Goal: Transaction & Acquisition: Obtain resource

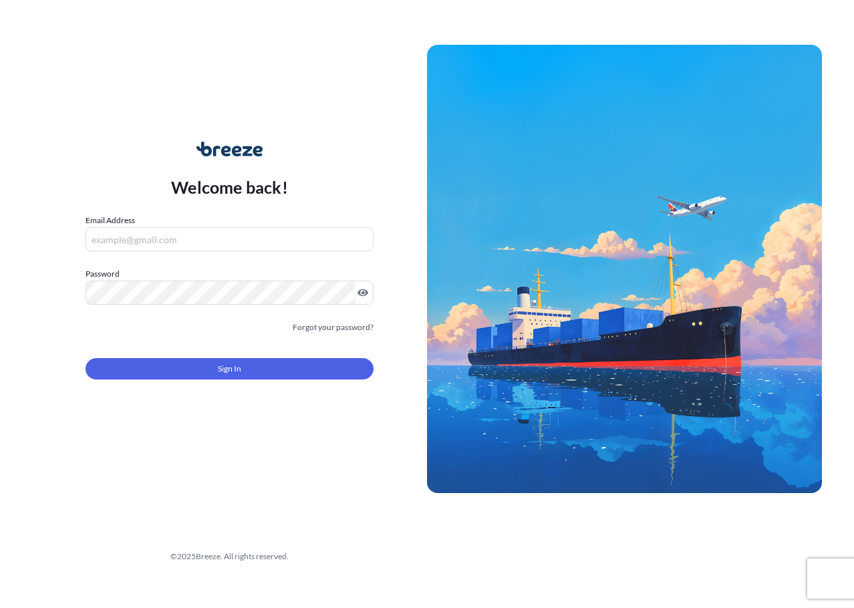
click at [242, 227] on input "Email Address" at bounding box center [230, 239] width 288 height 24
type input "[EMAIL_ADDRESS][DOMAIN_NAME]"
click at [508, 19] on div "Welcome back! Email Address [EMAIL_ADDRESS][DOMAIN_NAME] Password Must include:…" at bounding box center [427, 304] width 854 height 608
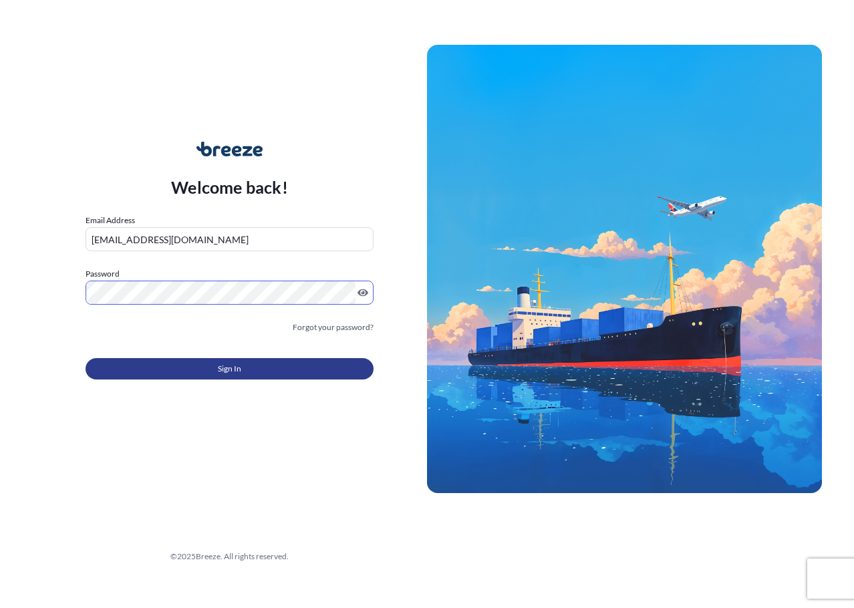
click at [163, 367] on button "Sign In" at bounding box center [230, 368] width 288 height 21
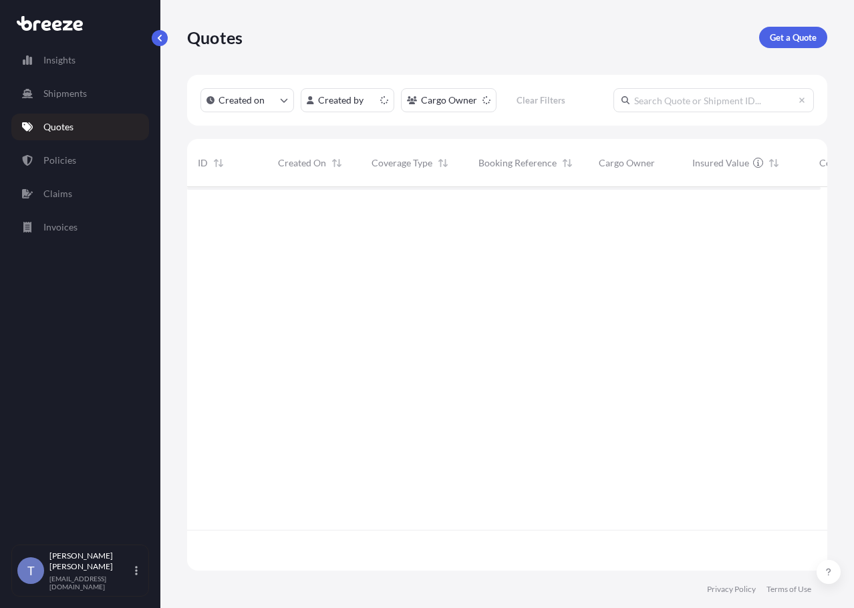
scroll to position [367, 623]
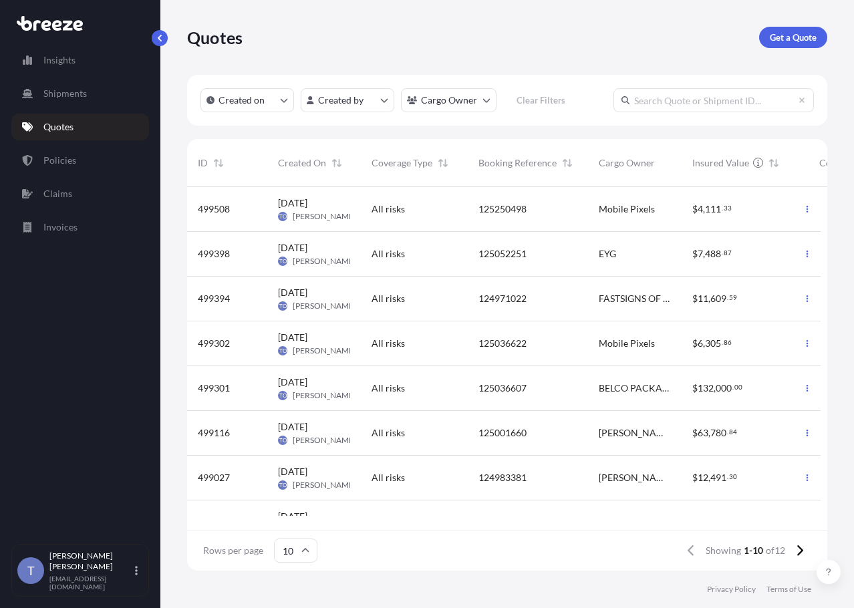
drag, startPoint x: 599, startPoint y: 57, endPoint x: 782, endPoint y: 57, distance: 183.1
click at [604, 57] on div "Quotes Get a Quote" at bounding box center [507, 37] width 640 height 75
click at [805, 44] on p "Get a Quote" at bounding box center [793, 37] width 47 height 13
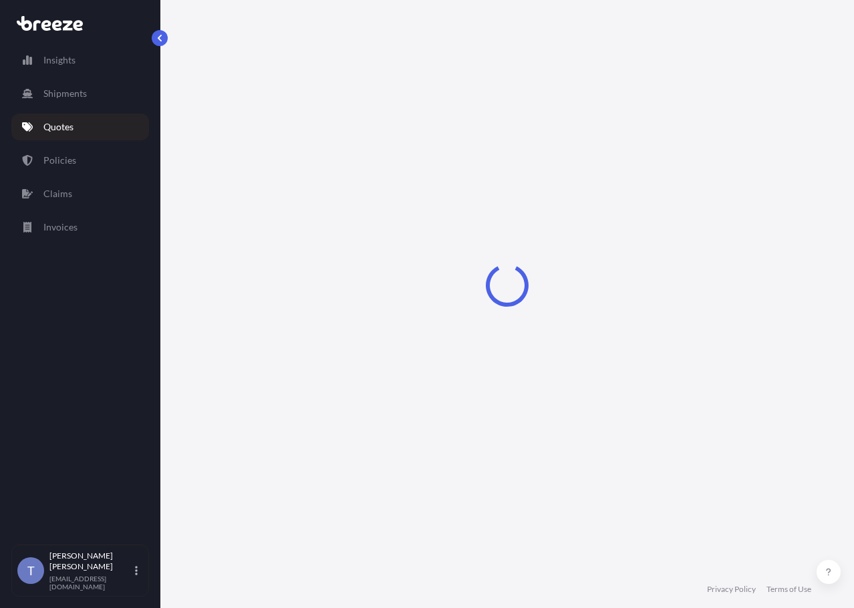
select select "Sea"
select select "1"
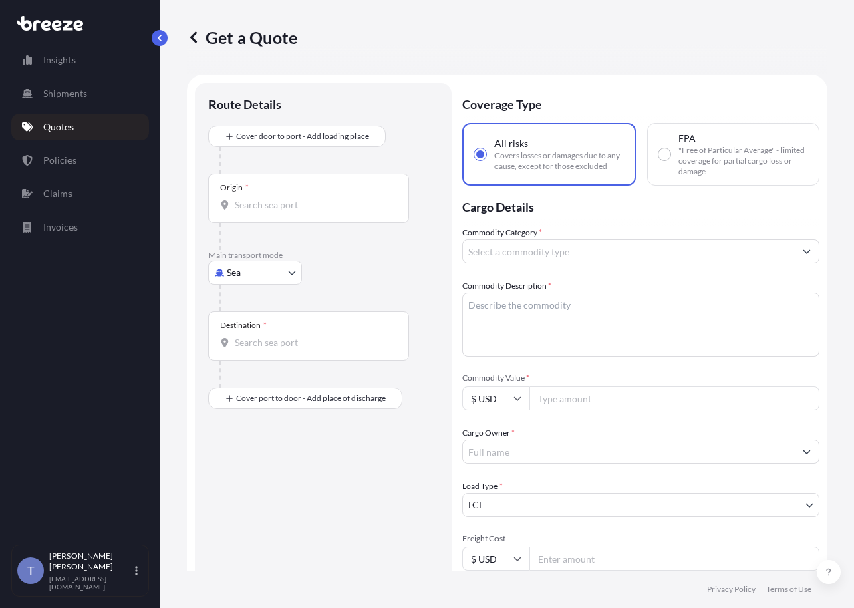
scroll to position [24, 0]
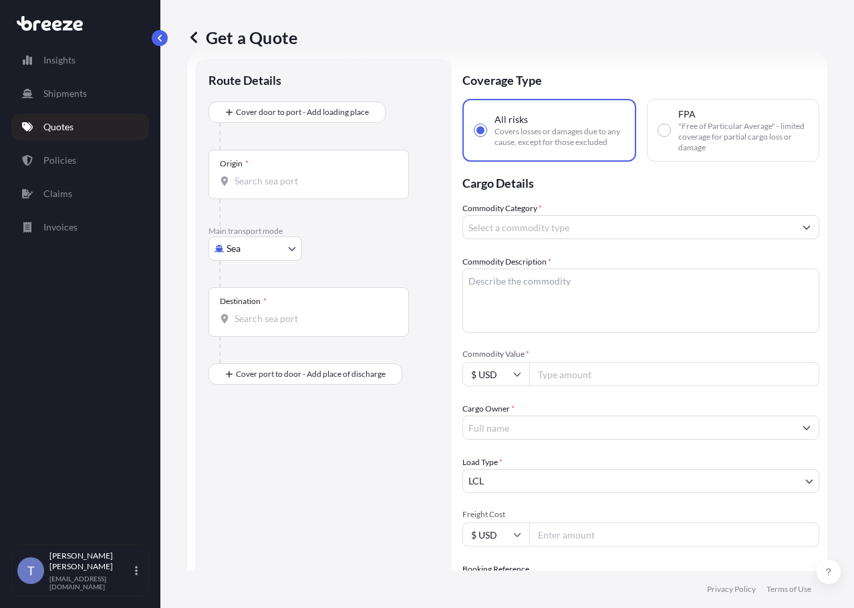
click at [275, 285] on body "Insights Shipments Quotes Policies Claims Invoices T [PERSON_NAME] [EMAIL_ADDRE…" at bounding box center [427, 354] width 854 height 708
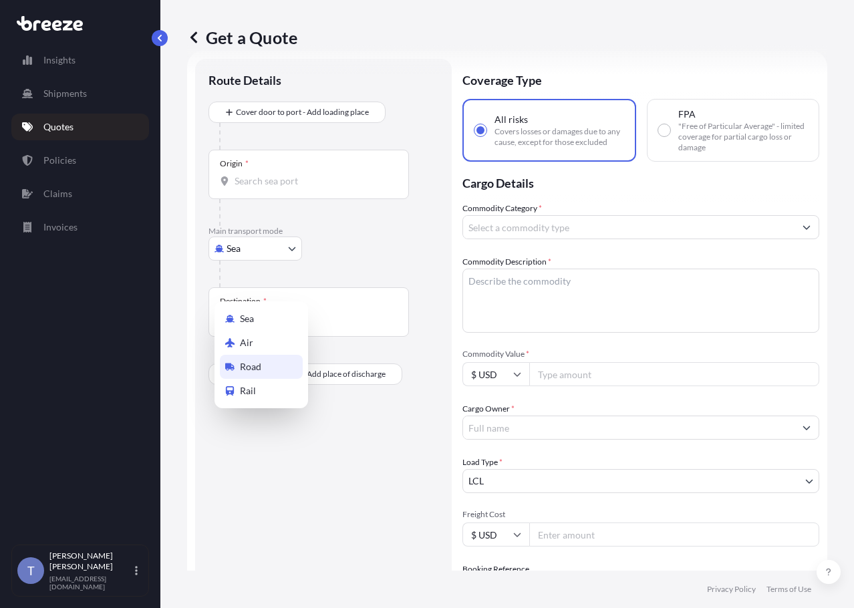
click at [256, 364] on span "Road" at bounding box center [250, 366] width 21 height 13
select select "Road"
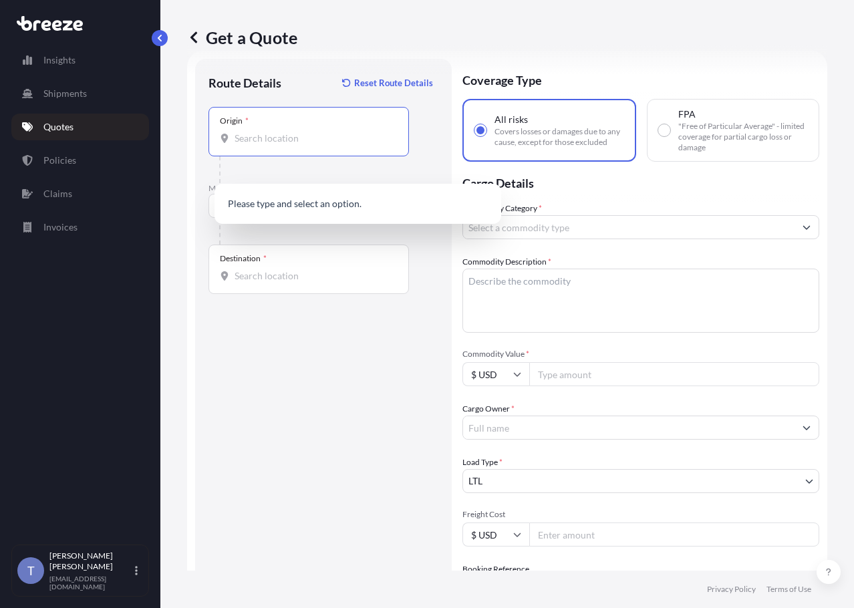
click at [311, 145] on input "Origin *" at bounding box center [314, 138] width 158 height 13
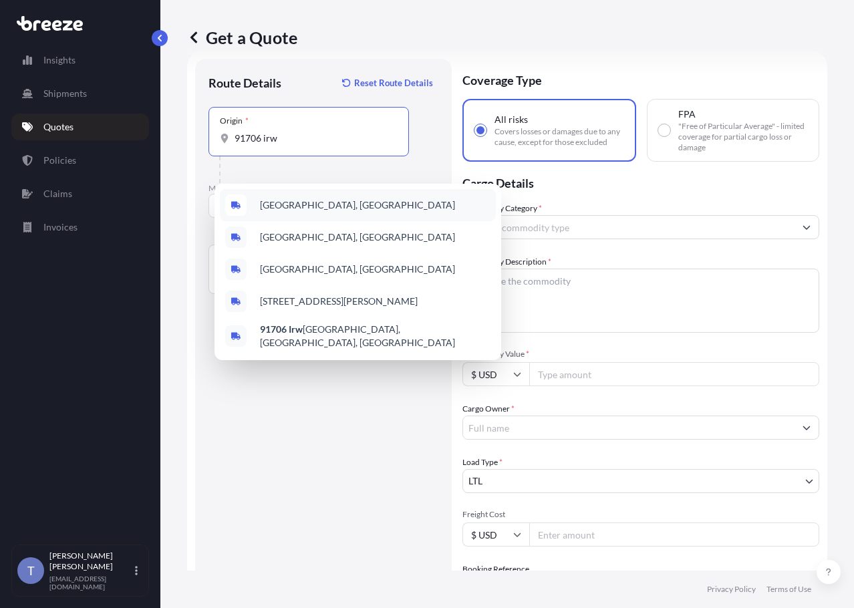
click at [353, 210] on span "[GEOGRAPHIC_DATA], [GEOGRAPHIC_DATA]" at bounding box center [357, 204] width 195 height 13
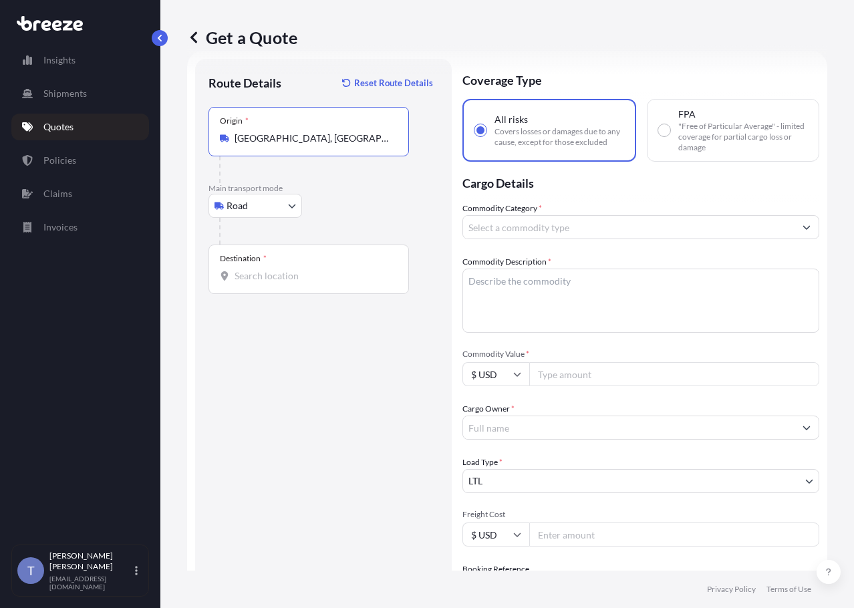
type input "[GEOGRAPHIC_DATA], [GEOGRAPHIC_DATA]"
click at [283, 294] on div "Destination *" at bounding box center [308, 269] width 200 height 49
click at [283, 283] on input "Destination *" at bounding box center [314, 275] width 158 height 13
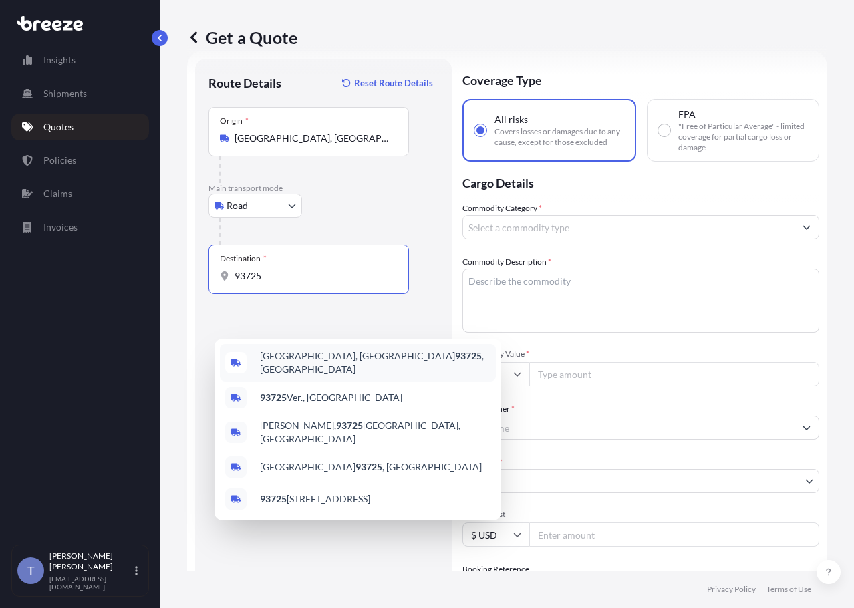
click at [310, 364] on span "[GEOGRAPHIC_DATA], [GEOGRAPHIC_DATA] 93725 , [GEOGRAPHIC_DATA]" at bounding box center [375, 362] width 231 height 27
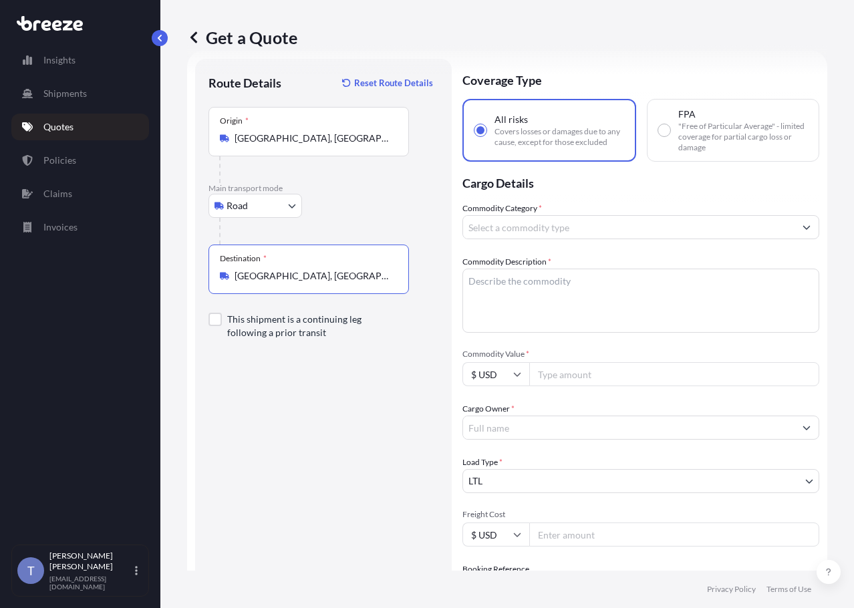
type input "[GEOGRAPHIC_DATA], [GEOGRAPHIC_DATA] 93725, [GEOGRAPHIC_DATA]"
click at [676, 333] on textarea "Commodity Description *" at bounding box center [640, 301] width 357 height 64
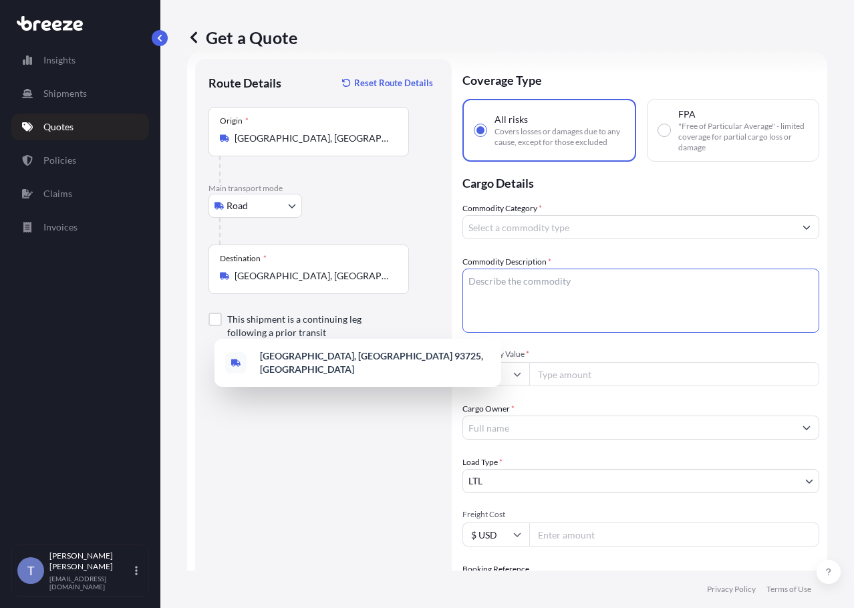
paste textarea "Extended Laptop Monitor"
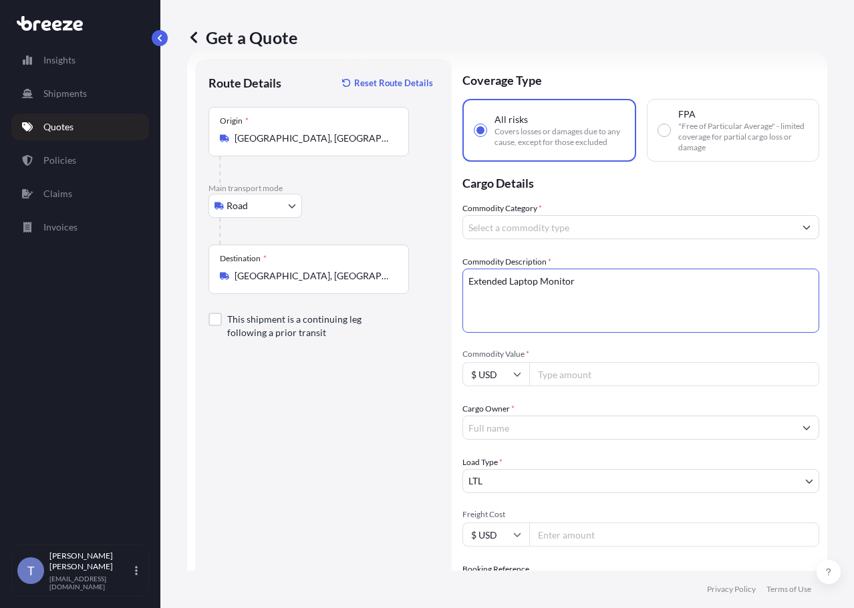
type textarea "Extended Laptop Monitor"
click at [569, 239] on input "Commodity Category *" at bounding box center [628, 227] width 331 height 24
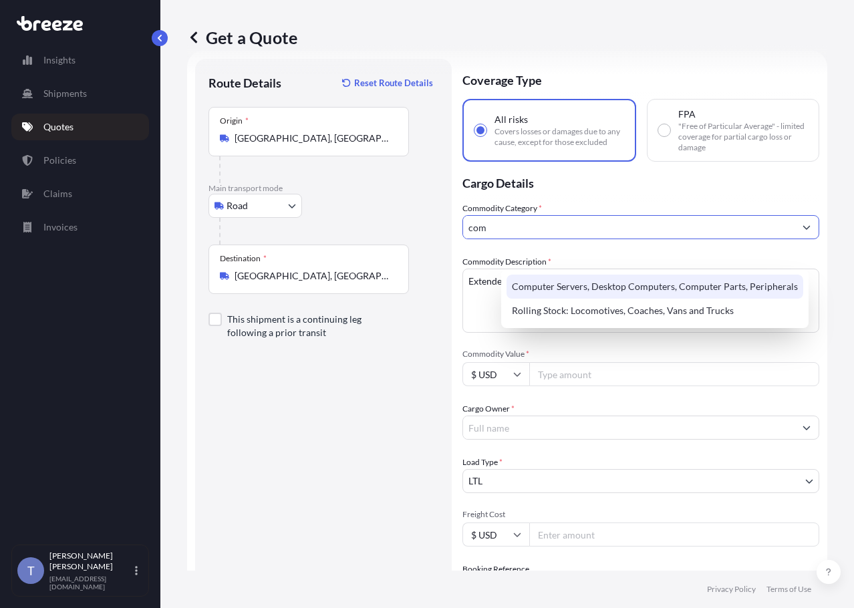
click at [575, 288] on div "Computer Servers, Desktop Computers, Computer Parts, Peripherals" at bounding box center [654, 287] width 297 height 24
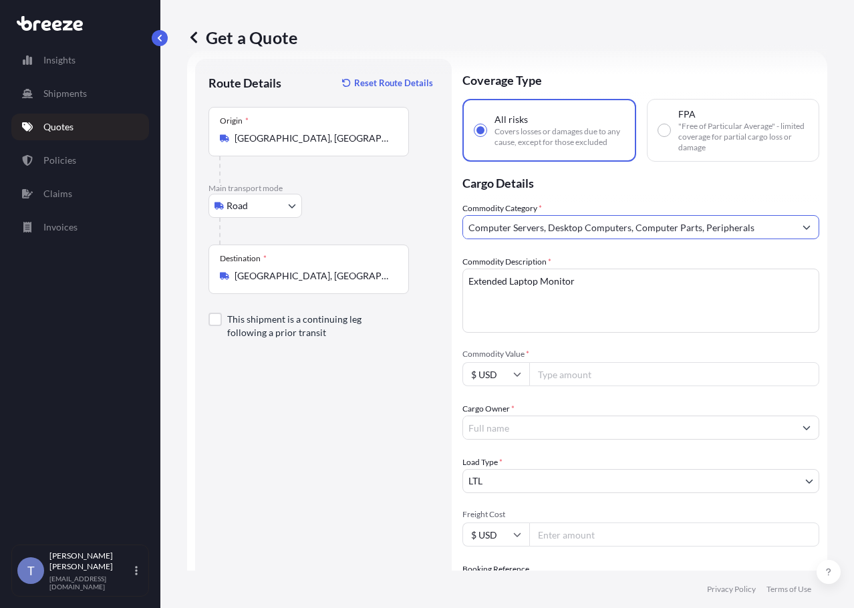
type input "Computer Servers, Desktop Computers, Computer Parts, Peripherals"
click at [641, 386] on input "Commodity Value *" at bounding box center [674, 374] width 290 height 24
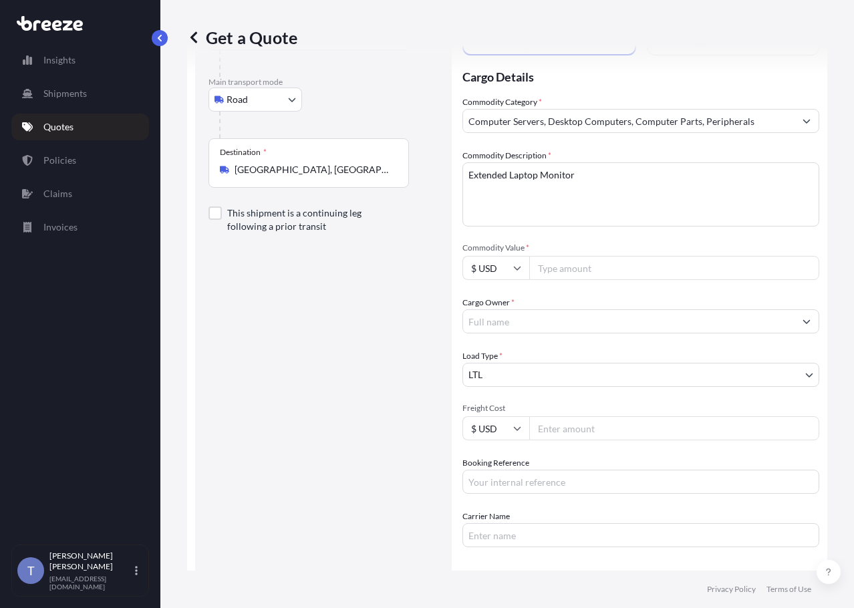
scroll to position [224, 0]
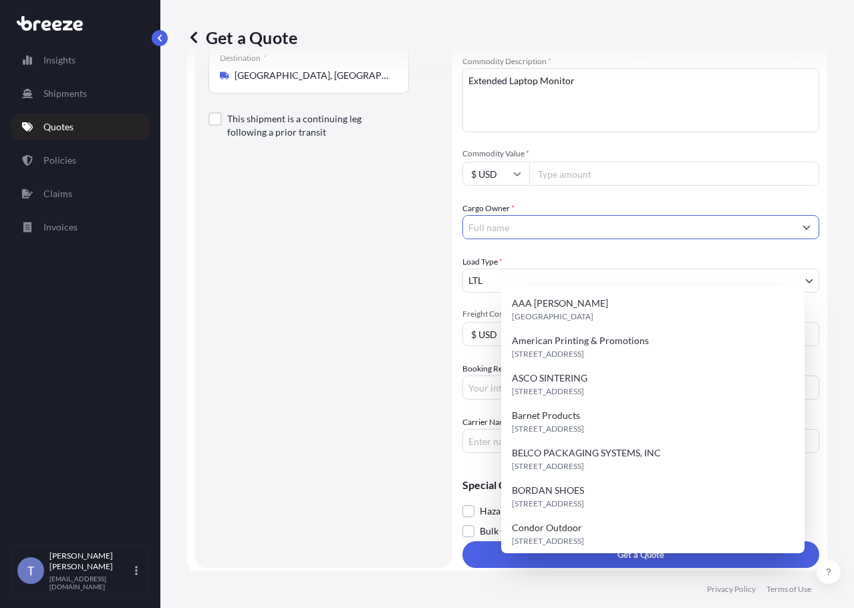
click at [587, 239] on input "Cargo Owner *" at bounding box center [628, 227] width 331 height 24
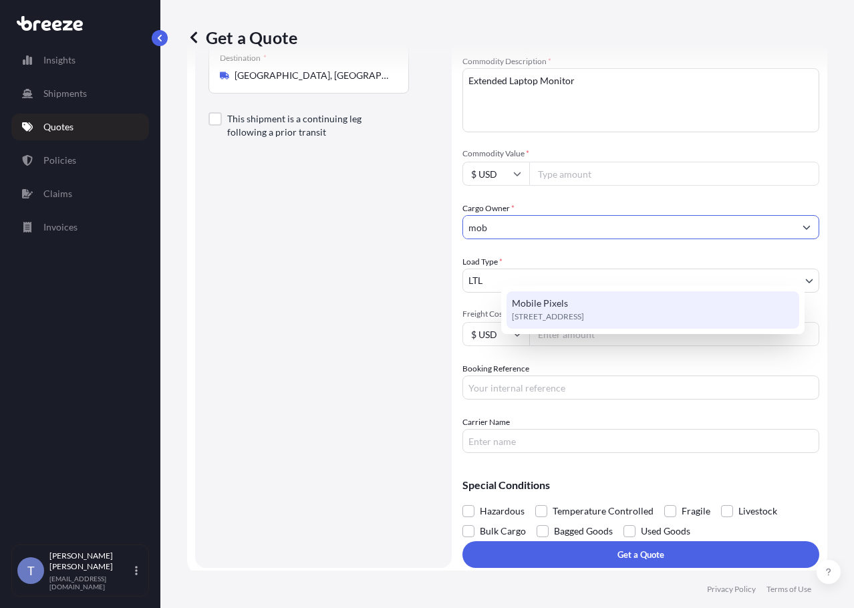
click at [594, 307] on div "Mobile Pixels [STREET_ADDRESS]" at bounding box center [652, 309] width 293 height 37
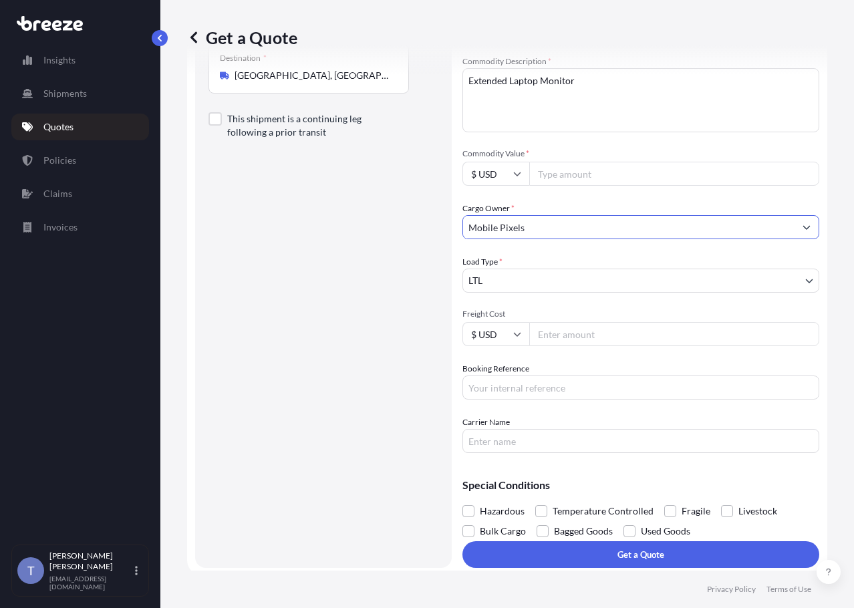
type input "Mobile Pixels"
click at [512, 400] on input "Booking Reference" at bounding box center [640, 387] width 357 height 24
type input "124374702"
click at [613, 453] on input "Carrier Name" at bounding box center [640, 441] width 357 height 24
type input "[PERSON_NAME]"
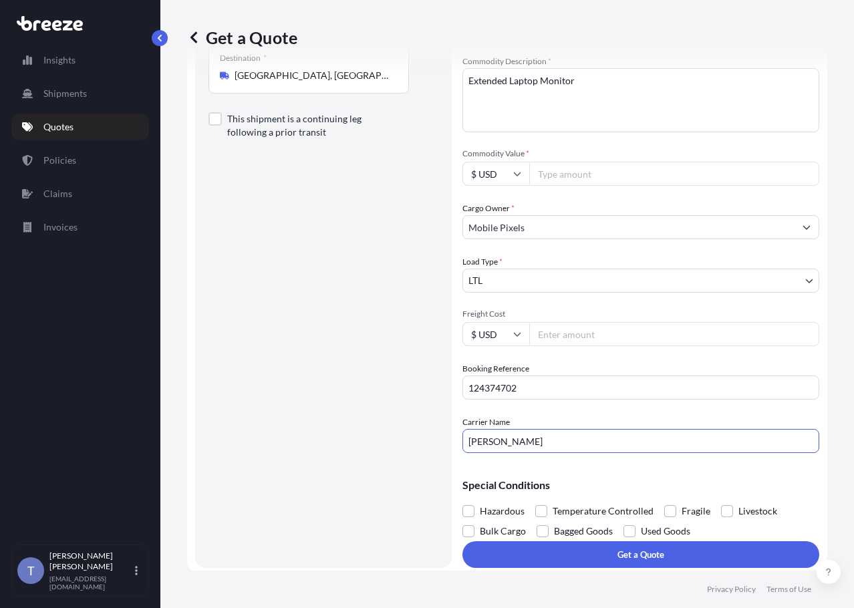
click at [609, 346] on input "Freight Cost" at bounding box center [674, 334] width 290 height 24
click at [699, 186] on input "Commodity Value *" at bounding box center [674, 174] width 290 height 24
click at [308, 339] on div "Route Details Reset Route Details Place of loading Road Road Rail Origin * [GEO…" at bounding box center [323, 213] width 230 height 683
click at [581, 346] on input "Freight Cost" at bounding box center [674, 334] width 290 height 24
type input "219.00"
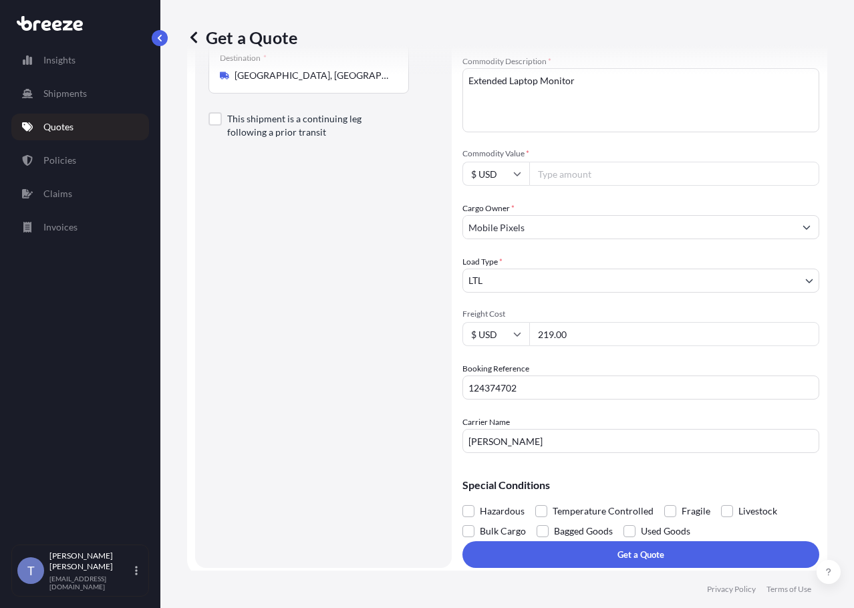
click at [615, 186] on input "Commodity Value *" at bounding box center [674, 174] width 290 height 24
click at [735, 228] on div "Commodity Category * Computer Servers, Desktop Computers, Computer Parts, Perip…" at bounding box center [640, 227] width 357 height 452
click at [611, 186] on input "4197.00" at bounding box center [674, 174] width 290 height 24
type input "4197.16"
click at [383, 269] on div "Route Details Reset Route Details Place of loading Road Road Rail Origin * [GEO…" at bounding box center [323, 213] width 230 height 683
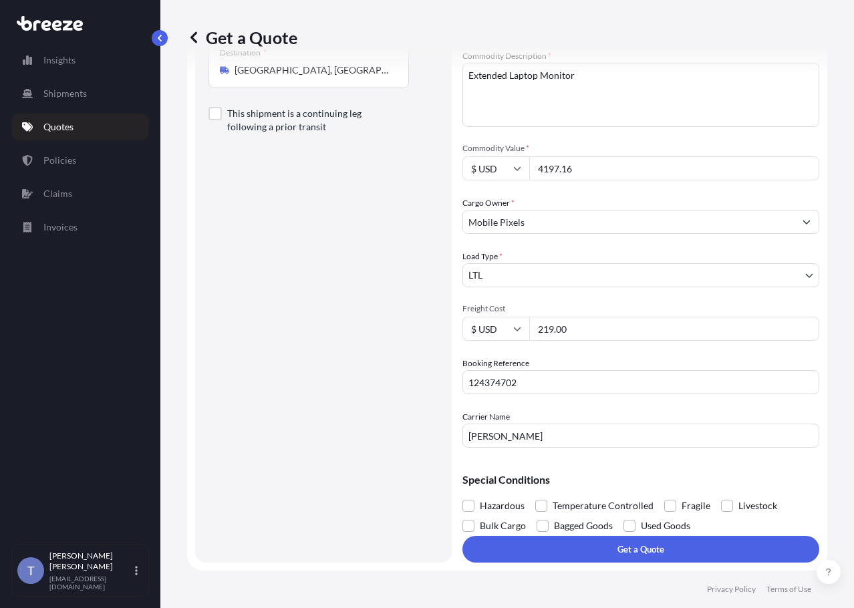
scroll to position [304, 0]
click at [676, 500] on span at bounding box center [670, 506] width 12 height 12
click at [664, 496] on input "Fragile" at bounding box center [664, 496] width 0 height 0
click at [853, 493] on html "Insights Shipments Quotes Policies Claims Invoices T [PERSON_NAME] [EMAIL_ADDRE…" at bounding box center [427, 354] width 854 height 708
drag, startPoint x: 458, startPoint y: 273, endPoint x: 543, endPoint y: 342, distance: 109.3
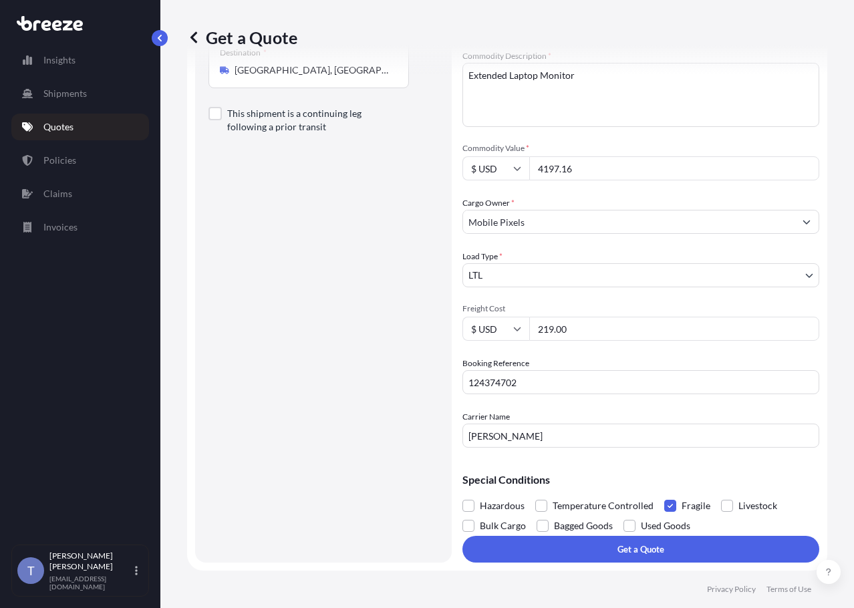
click at [438, 273] on div "Route Details Reset Route Details Place of loading Road Road Rail Origin * [GEO…" at bounding box center [323, 207] width 230 height 683
click at [616, 317] on input "219.00" at bounding box center [674, 329] width 290 height 24
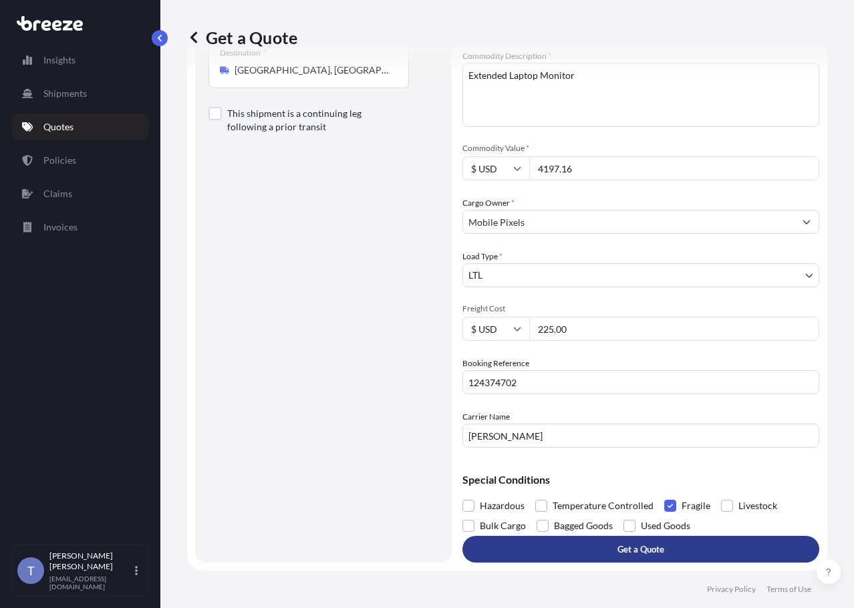
type input "225.00"
click at [587, 546] on button "Get a Quote" at bounding box center [640, 549] width 357 height 27
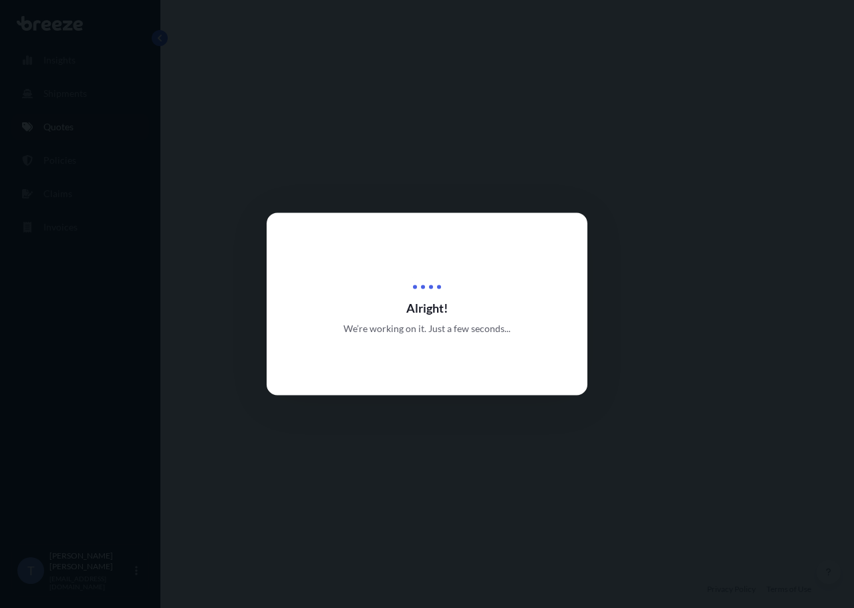
select select "Road"
select select "1"
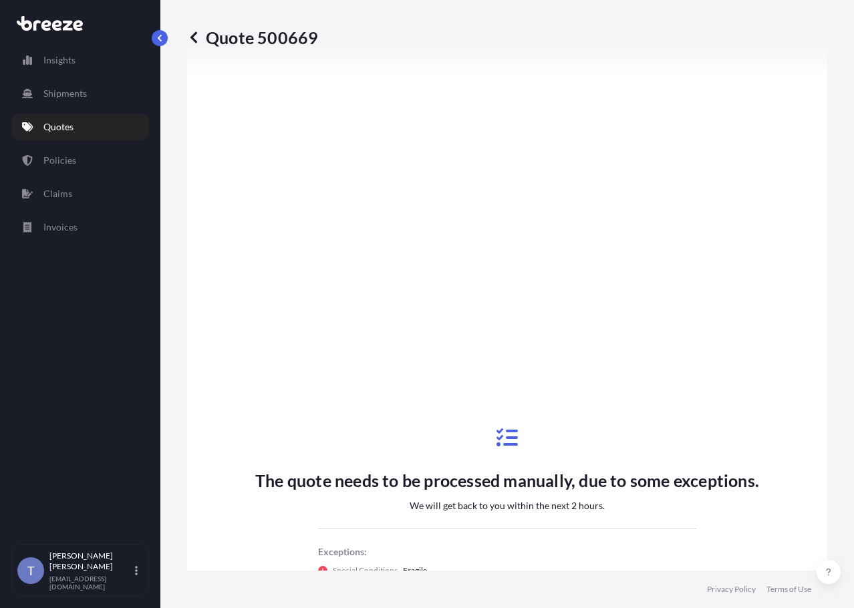
scroll to position [810, 0]
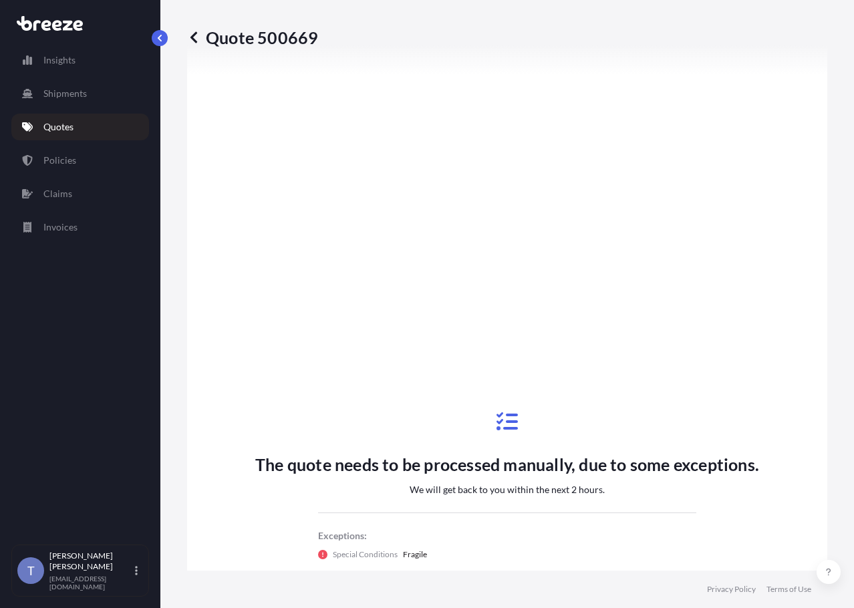
click at [414, 319] on div "The quote needs to be processed manually, due to some exceptions. We will get b…" at bounding box center [507, 486] width 603 height 926
